Goal: Task Accomplishment & Management: Use online tool/utility

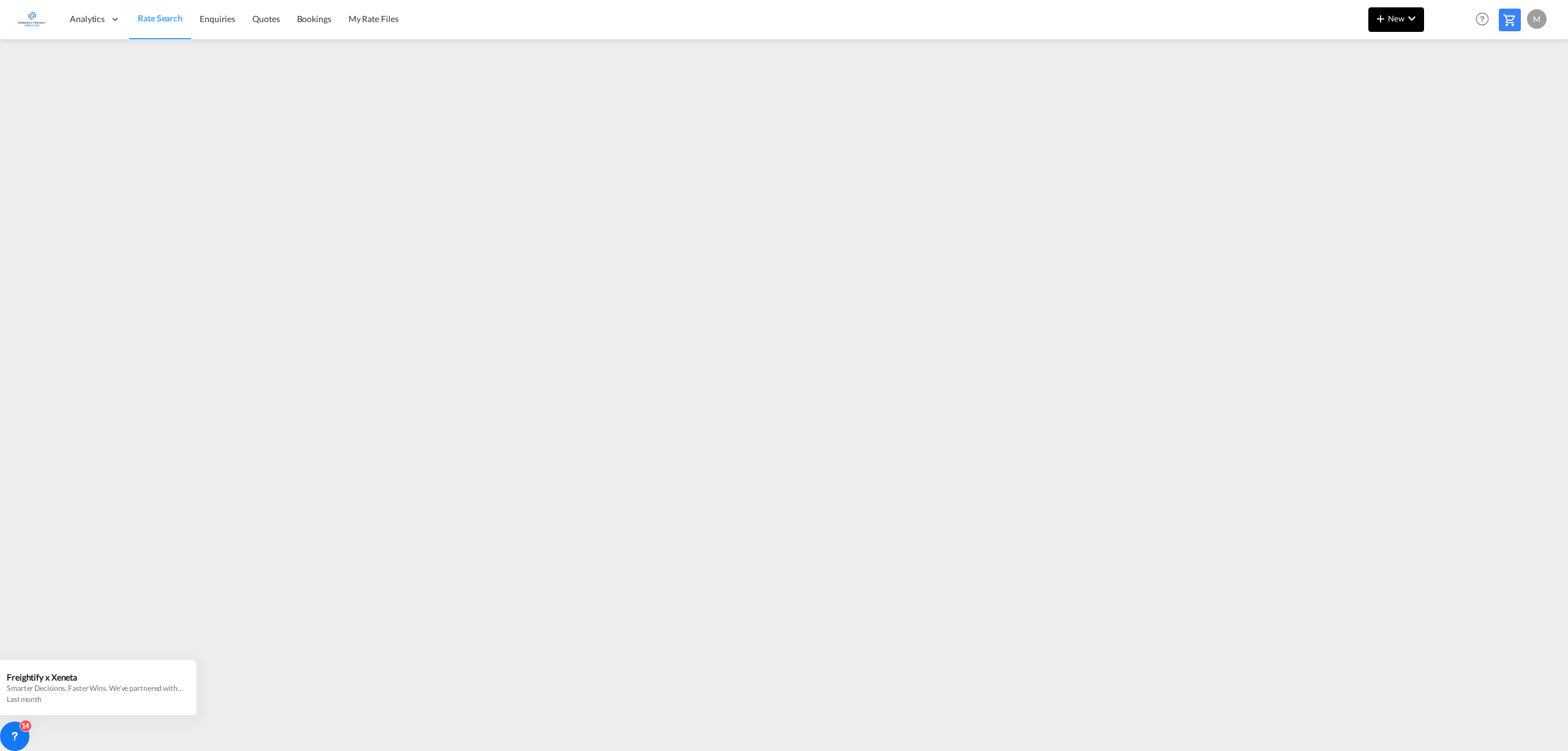
click at [1398, 26] on button "New" at bounding box center [1396, 19] width 56 height 25
click at [1454, 87] on span "Ratesheet" at bounding box center [1446, 92] width 14 height 25
